Goal: Find contact information: Find contact information

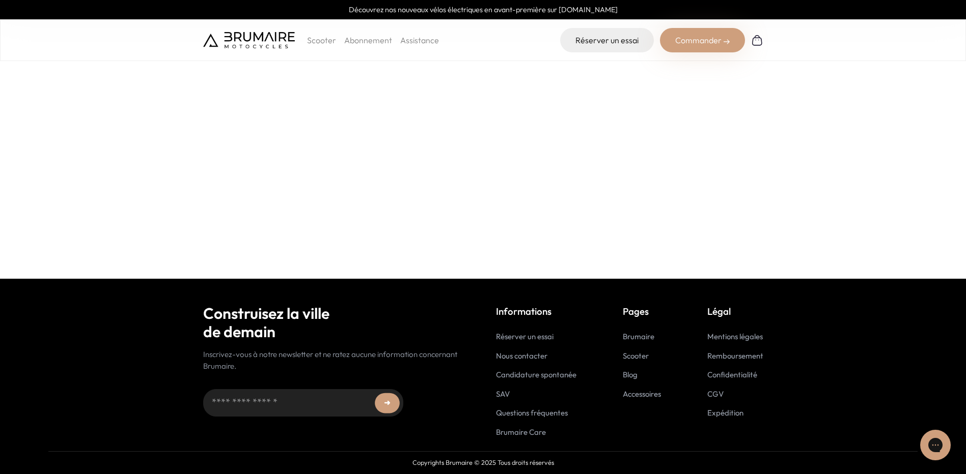
click at [530, 350] on ul "Réserver un essai Nous contacter Candidature spontanée SAV Questions fréquentes…" at bounding box center [536, 384] width 80 height 107
click at [530, 355] on link "Nous contacter" at bounding box center [521, 356] width 51 height 10
